Goal: Transaction & Acquisition: Purchase product/service

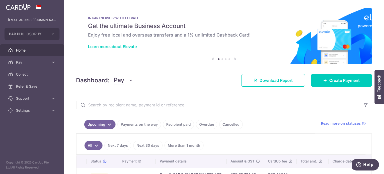
scroll to position [38, 0]
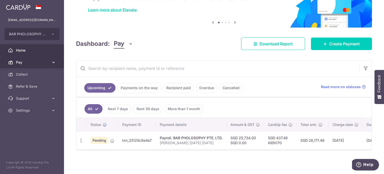
click at [37, 65] on link "Pay" at bounding box center [32, 62] width 64 height 12
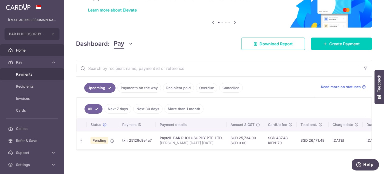
click at [40, 73] on span "Payments" at bounding box center [32, 74] width 33 height 5
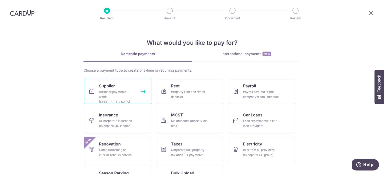
click at [111, 90] on div "Business payments within Singapore" at bounding box center [117, 96] width 36 height 15
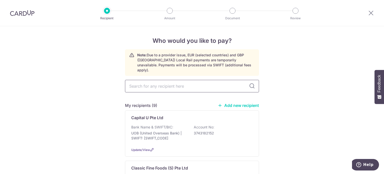
type input "s"
type input "sou"
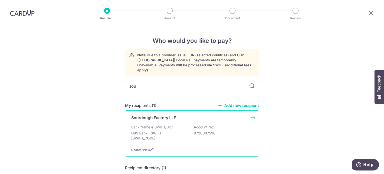
click at [162, 131] on p "DBS Bank | SWIFT: DBSSSGSGXXX" at bounding box center [159, 136] width 56 height 10
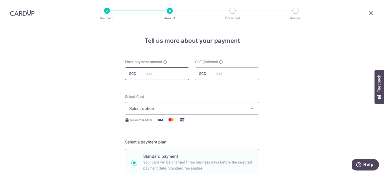
drag, startPoint x: 164, startPoint y: 77, endPoint x: 164, endPoint y: 75, distance: 2.8
click at [164, 76] on input "text" at bounding box center [157, 73] width 64 height 13
click at [181, 75] on input "5,507.09" at bounding box center [157, 73] width 64 height 13
type input "5,509.07"
click at [208, 105] on span "Select option" at bounding box center [187, 108] width 117 height 6
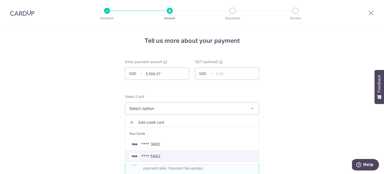
click at [235, 156] on span "**** 5662" at bounding box center [192, 156] width 126 height 6
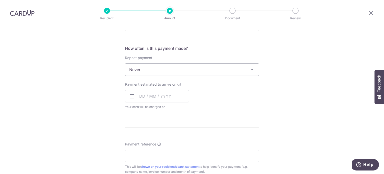
scroll to position [175, 0]
click at [148, 95] on input "text" at bounding box center [157, 95] width 64 height 13
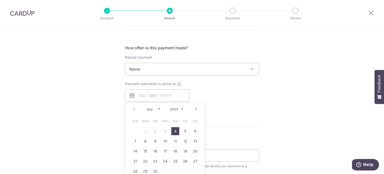
click at [175, 129] on link "4" at bounding box center [175, 131] width 8 height 8
type input "[DATE]"
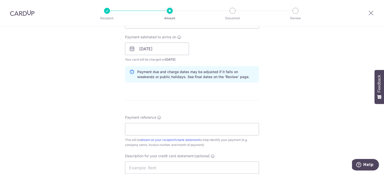
scroll to position [225, 0]
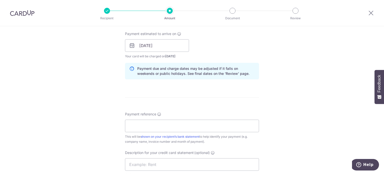
click at [198, 117] on div "Payment reference This will be shown on your recipient’s bank statement to help…" at bounding box center [192, 128] width 134 height 33
click at [196, 123] on input "Payment reference" at bounding box center [192, 126] width 134 height 13
type input "Bar Pholosophy Pte Ltd - [PERSON_NAME]"
click at [236, 161] on input "text" at bounding box center [192, 164] width 134 height 13
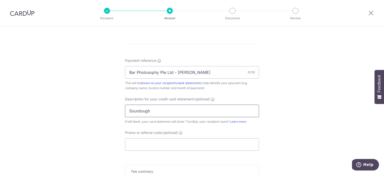
scroll to position [279, 0]
type input "Sourdough"
click at [235, 145] on input "Promo or referral code (optional)" at bounding box center [192, 144] width 134 height 13
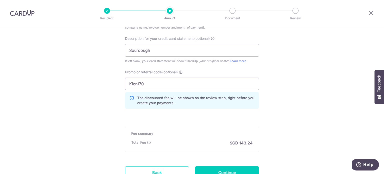
scroll to position [381, 0]
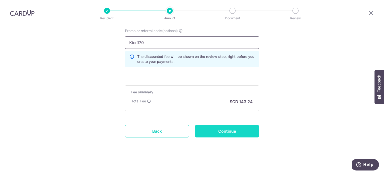
type input "Kien170"
click at [250, 131] on input "Continue" at bounding box center [227, 131] width 64 height 13
type input "Create Schedule"
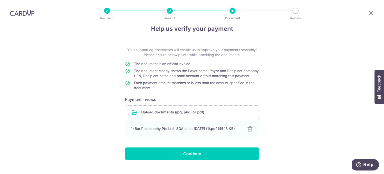
scroll to position [29, 0]
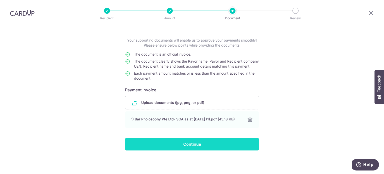
click at [201, 146] on input "Continue" at bounding box center [192, 144] width 134 height 13
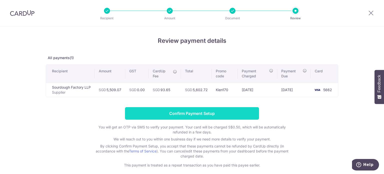
click at [147, 116] on input "Confirm Payment Setup" at bounding box center [192, 113] width 134 height 13
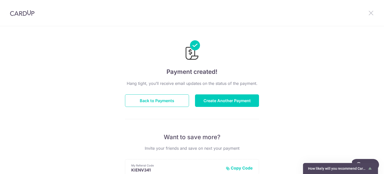
click at [370, 15] on icon at bounding box center [371, 13] width 6 height 6
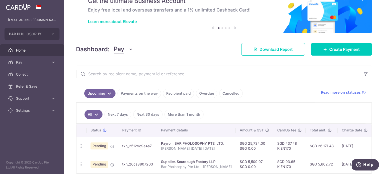
scroll to position [50, 0]
